Goal: Information Seeking & Learning: Find specific fact

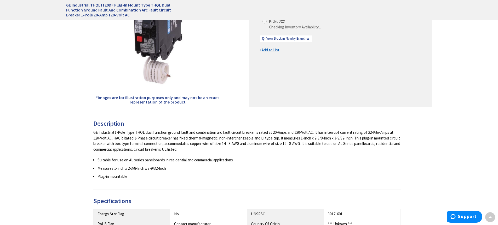
type input "[GEOGRAPHIC_DATA], [GEOGRAPHIC_DATA]"
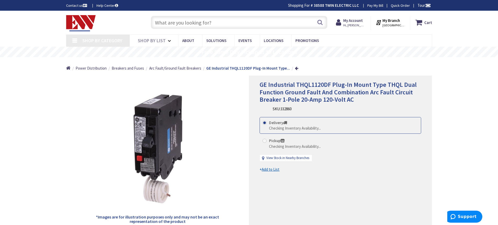
click at [163, 22] on input "text" at bounding box center [239, 22] width 176 height 13
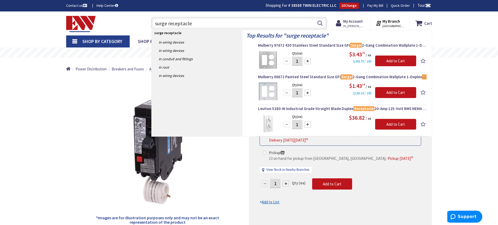
click at [168, 23] on input "surge receptacle" at bounding box center [239, 23] width 176 height 13
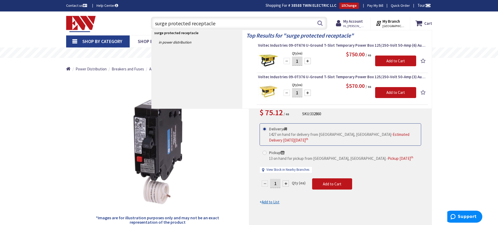
click at [216, 25] on input "surge protected receptacle" at bounding box center [239, 23] width 176 height 13
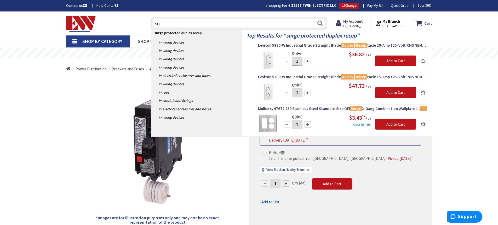
type input "s"
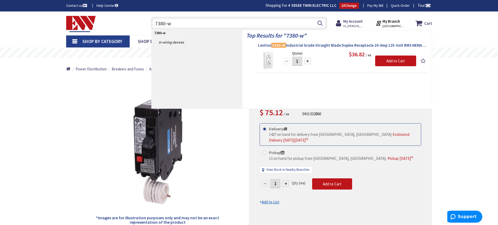
type input "7380-w"
click at [328, 45] on span "Leviton 5380-W Industrial Grade Straight Blade Duplex Receptacle 20-Amp 125-Vol…" at bounding box center [342, 45] width 169 height 5
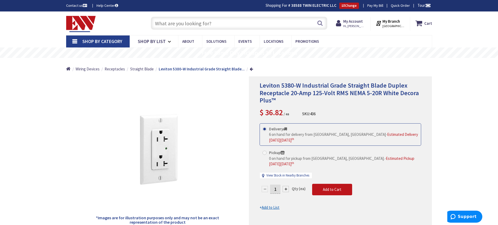
click at [161, 26] on input "text" at bounding box center [239, 23] width 176 height 13
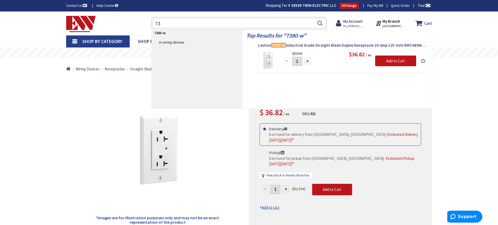
type input "7"
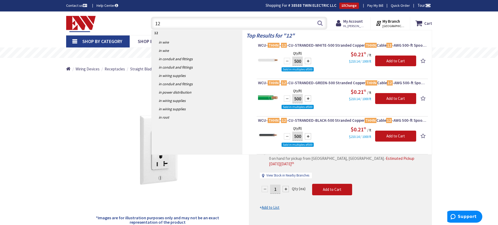
type input "1"
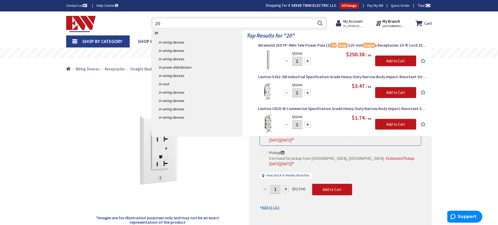
type input "2"
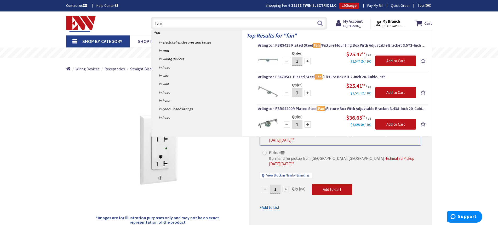
type input "fan"
